Goal: Task Accomplishment & Management: Complete application form

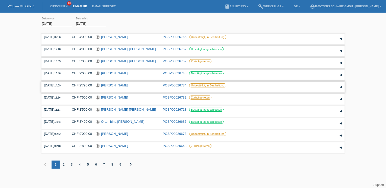
click at [104, 85] on link "[PERSON_NAME]" at bounding box center [114, 86] width 27 height 4
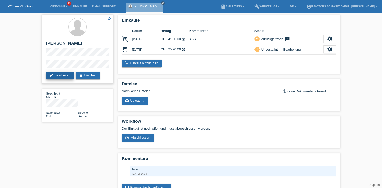
click at [62, 75] on link "edit Bearbeiten" at bounding box center [60, 76] width 28 height 8
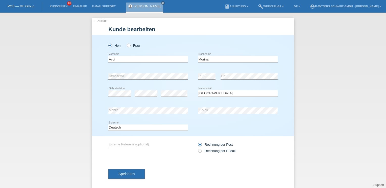
select select "CH"
click at [125, 172] on button "Speichern" at bounding box center [126, 175] width 36 height 10
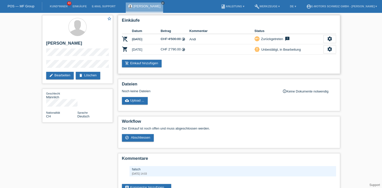
click at [192, 39] on td "Andi" at bounding box center [221, 39] width 65 height 10
click at [194, 39] on td "Andi" at bounding box center [221, 39] width 65 height 10
click at [135, 139] on span "Abschliessen" at bounding box center [140, 138] width 19 height 4
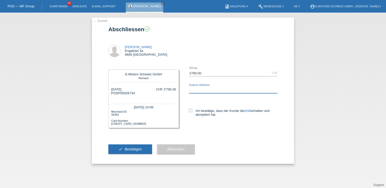
click at [196, 90] on input "text" at bounding box center [233, 90] width 89 height 6
type input "Andi"
click at [190, 111] on icon at bounding box center [190, 110] width 3 height 3
click at [190, 111] on input "Ich bestätige, dass der Kunde die AGB erhalten und akzeptiert hat." at bounding box center [190, 110] width 3 height 3
checkbox input "true"
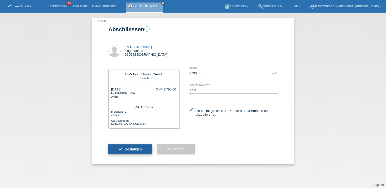
click at [141, 149] on span "Bestätigen" at bounding box center [133, 150] width 17 height 4
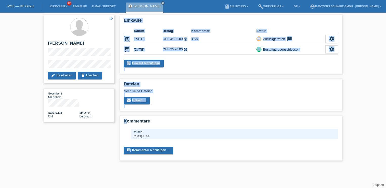
drag, startPoint x: 125, startPoint y: 114, endPoint x: 114, endPoint y: 117, distance: 12.0
click at [114, 117] on div "star_border Avdi Morina edit Bearbeiten delete Löschen Geschlecht Männlich Nati…" at bounding box center [192, 90] width 303 height 154
drag, startPoint x: 114, startPoint y: 117, endPoint x: 96, endPoint y: 130, distance: 21.8
click at [96, 130] on div "star_border Avdi Morina edit Bearbeiten delete Löschen Geschlecht Männlich Nati…" at bounding box center [192, 90] width 303 height 154
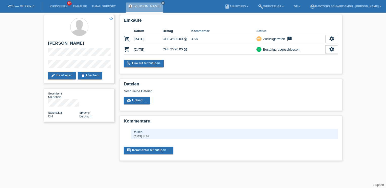
click at [69, 161] on div "star_border Avdi Morina edit Bearbeiten delete Löschen Geschlecht Männlich Nati…" at bounding box center [192, 90] width 303 height 154
click at [329, 50] on icon "settings" at bounding box center [332, 49] width 6 height 6
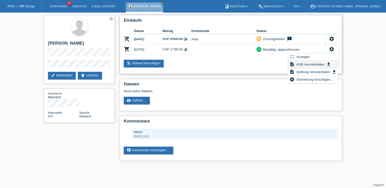
click at [297, 65] on span "AGB herunterladen" at bounding box center [311, 64] width 30 height 6
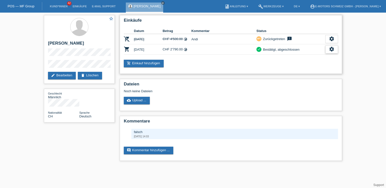
click at [330, 51] on icon "settings" at bounding box center [332, 49] width 6 height 6
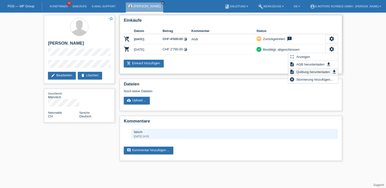
click at [300, 72] on span "Quittung herunterladen" at bounding box center [313, 72] width 35 height 6
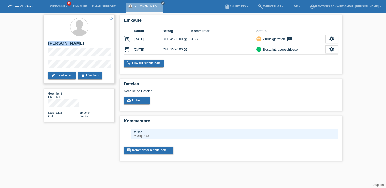
drag, startPoint x: 48, startPoint y: 42, endPoint x: 76, endPoint y: 43, distance: 28.1
click at [76, 43] on h2 "[PERSON_NAME]" at bounding box center [79, 45] width 63 height 8
copy h2 "[PERSON_NAME]"
drag, startPoint x: 71, startPoint y: 56, endPoint x: 49, endPoint y: 59, distance: 22.3
click at [49, 59] on div "star_border Avdi Morina edit Bearbeiten delete Löschen" at bounding box center [79, 49] width 71 height 69
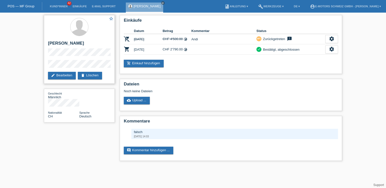
drag, startPoint x: 49, startPoint y: 59, endPoint x: 47, endPoint y: 53, distance: 5.7
click at [47, 53] on div "star_border Avdi Morina edit Bearbeiten delete Löschen" at bounding box center [79, 49] width 71 height 69
click at [81, 6] on link "Einkäufe" at bounding box center [79, 6] width 19 height 3
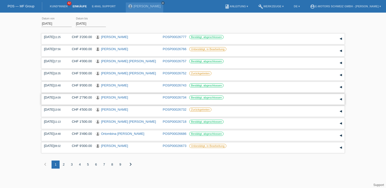
click at [107, 99] on link "[PERSON_NAME]" at bounding box center [114, 98] width 27 height 4
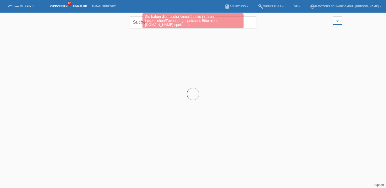
click at [80, 7] on link "Einkäufe" at bounding box center [79, 6] width 19 height 3
